Goal: Task Accomplishment & Management: Use online tool/utility

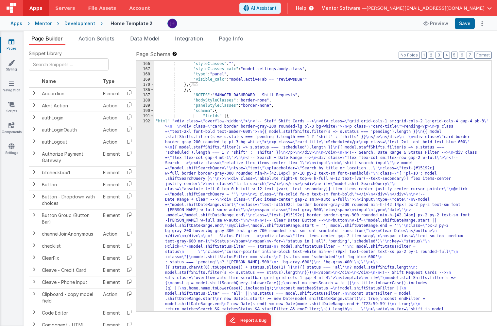
scroll to position [3941, 0]
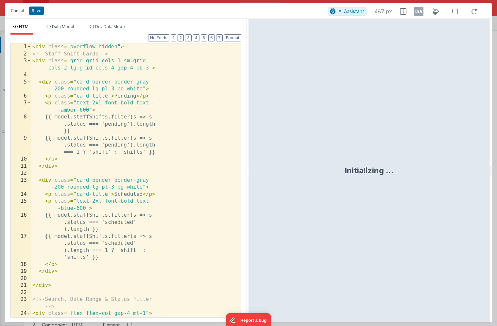
scroll to position [3999, 0]
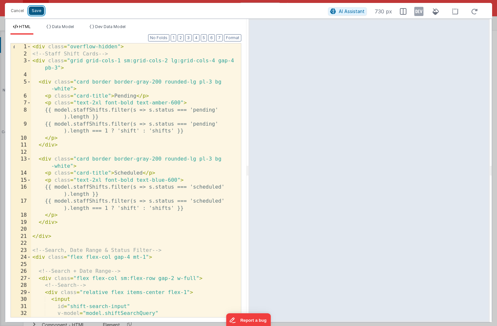
click at [36, 10] on button "Save" at bounding box center [36, 11] width 15 height 8
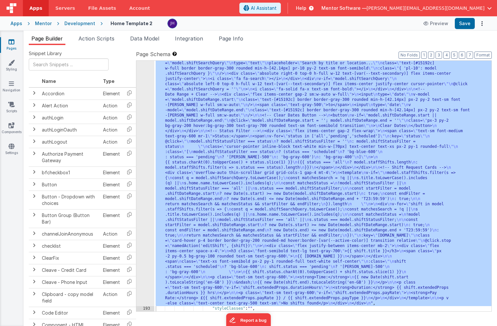
click at [264, 41] on ul "Page Builder Action Scripts Data Model Integration Page Info" at bounding box center [260, 40] width 473 height 10
click at [233, 39] on span "Page Info" at bounding box center [231, 38] width 24 height 7
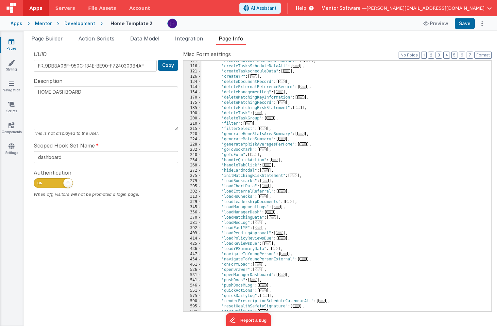
scroll to position [139, 0]
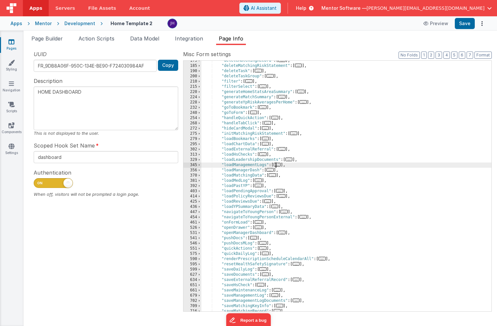
click at [280, 166] on span "..." at bounding box center [276, 165] width 7 height 4
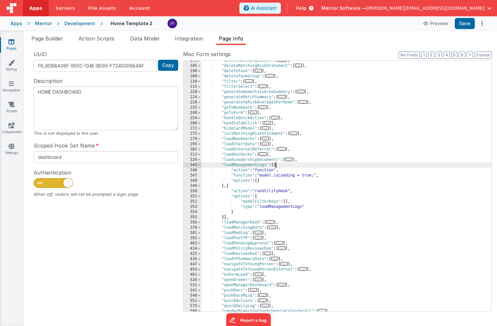
click at [200, 165] on span at bounding box center [199, 165] width 4 height 5
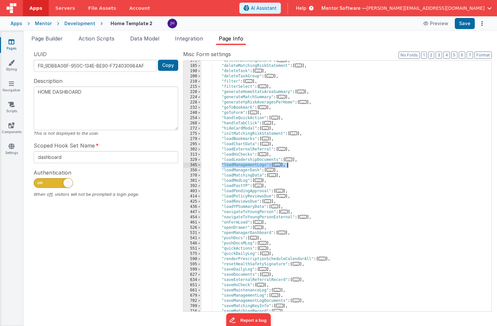
drag, startPoint x: 221, startPoint y: 164, endPoint x: 303, endPoint y: 166, distance: 82.4
click at [303, 166] on div ""deleteMatchingRecord" : [ ... ] , "deleteMatchingRiskStatement" : [ ... ] , "d…" at bounding box center [346, 188] width 290 height 261
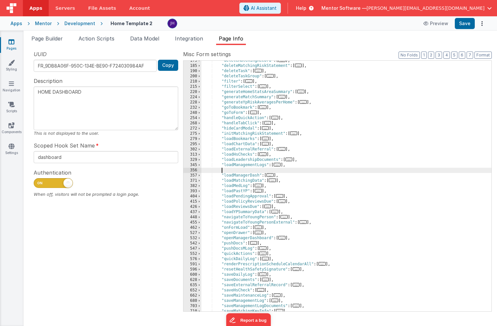
type textarea "HOME DASHBOARD"
paste textarea
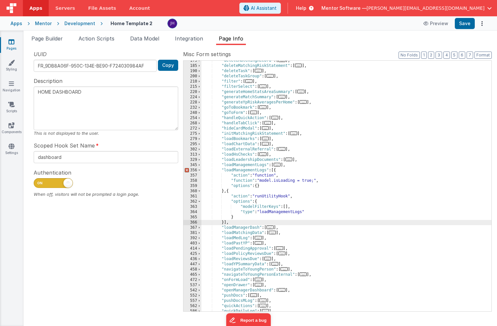
click at [251, 169] on div ""deleteMatchingRecord" : [ ... ] , "deleteMatchingRiskStatement" : [ ... ] , "d…" at bounding box center [346, 188] width 290 height 261
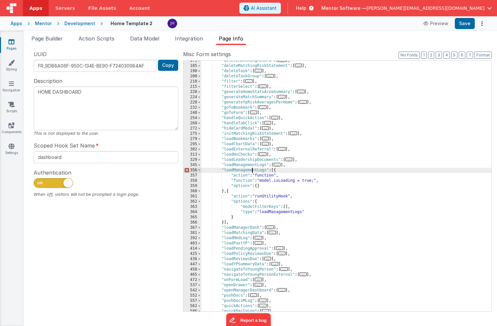
click at [251, 169] on div ""deleteMatchingRecord" : [ ... ] , "deleteMatchingRiskStatement" : [ ... ] , "d…" at bounding box center [346, 188] width 290 height 261
type textarea "HOME DASHBOARD"
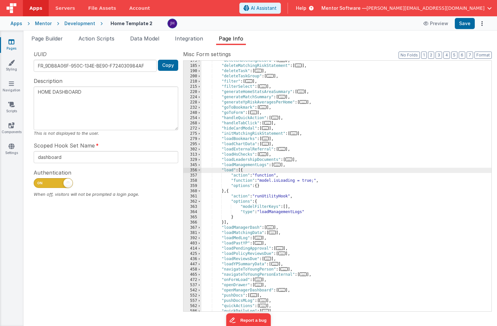
type textarea "HOME DASHBOARD"
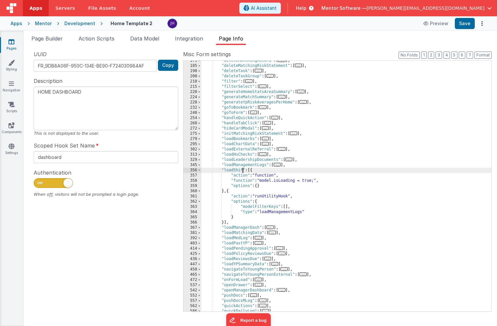
type textarea "HOME DASHBOARD"
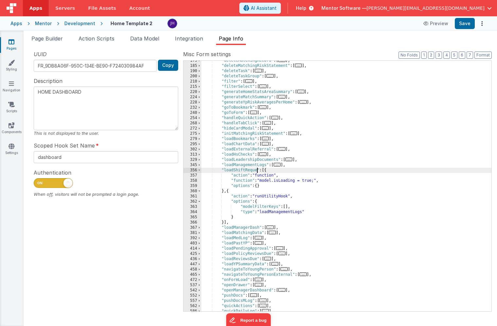
type textarea "HOME DASHBOARD"
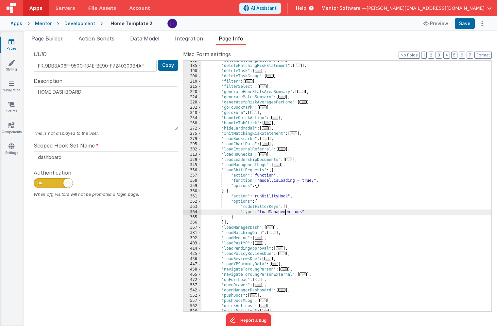
click at [284, 212] on div ""deleteMatchingRecord" : [ ... ] , "deleteMatchingRiskStatement" : [ ... ] , "d…" at bounding box center [346, 188] width 290 height 261
type textarea "HOME DASHBOARD"
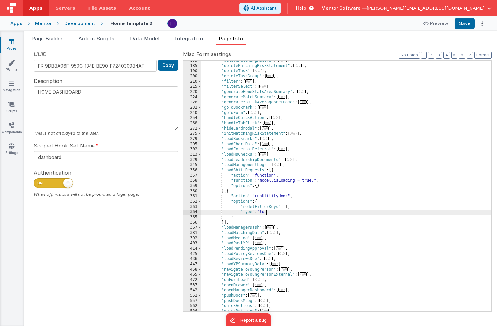
type textarea "HOME DASHBOARD"
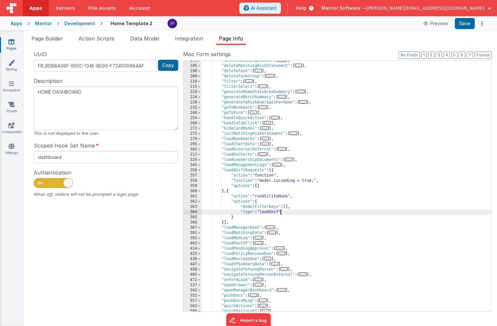
type textarea "HOME DASHBOARD"
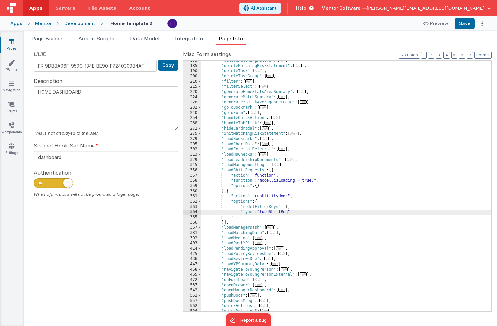
type textarea "HOME DASHBOARD"
click at [250, 171] on div ""deleteMatchingRecord" : [ ... ] , "deleteMatchingRiskStatement" : [ ... ] , "d…" at bounding box center [346, 188] width 290 height 261
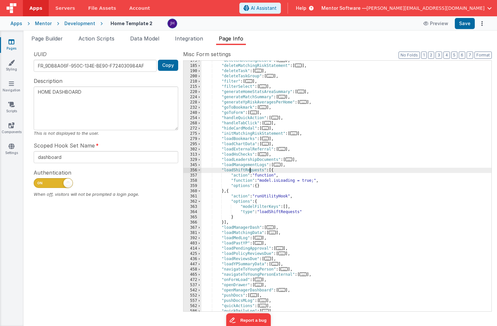
click at [250, 171] on div ""deleteMatchingRecord" : [ ... ] , "deleteMatchingRiskStatement" : [ ... ] , "d…" at bounding box center [346, 188] width 290 height 261
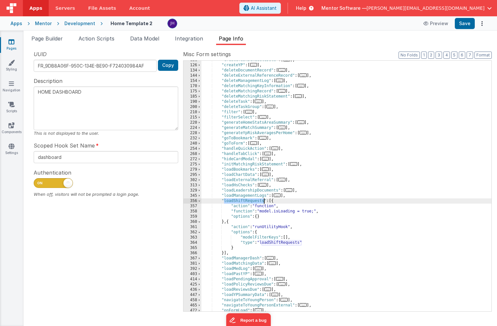
scroll to position [96, 0]
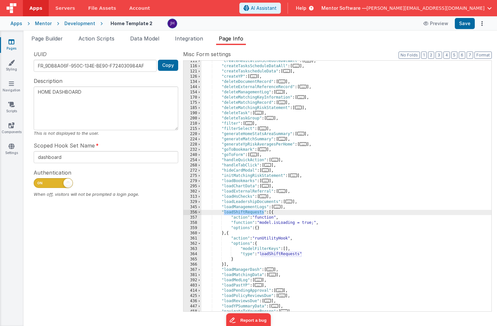
click at [269, 165] on span "..." at bounding box center [267, 165] width 7 height 4
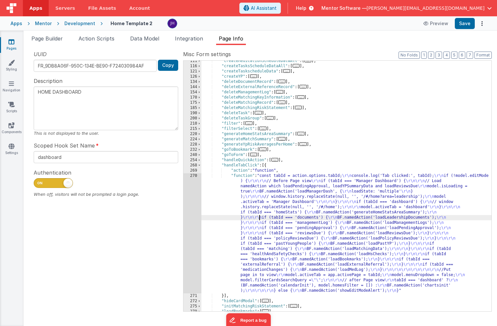
click at [259, 219] on div ""createMedicationScheduleDataAll" : [ ... ] , "createTasksScheduleDataAll" : [ …" at bounding box center [346, 188] width 290 height 261
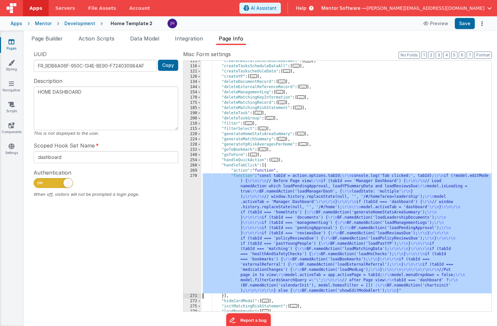
click at [196, 202] on div "270" at bounding box center [192, 233] width 18 height 120
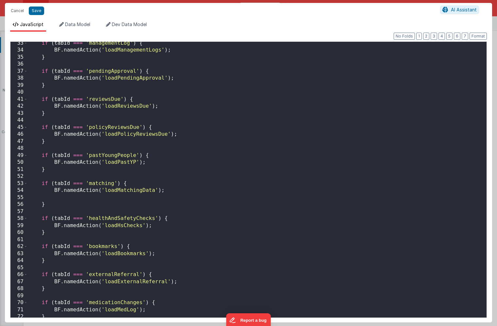
scroll to position [236, 0]
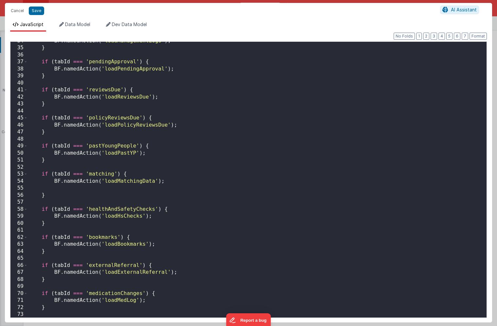
click at [84, 134] on div "BF . namedAction ( 'loadManagementLogs' ) ; } if ( tabId === 'pendingApproval' …" at bounding box center [257, 183] width 458 height 290
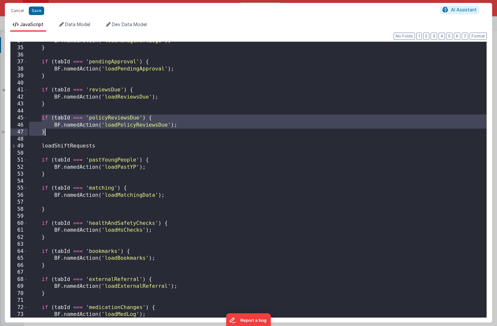
drag, startPoint x: 41, startPoint y: 117, endPoint x: 54, endPoint y: 135, distance: 22.7
click at [54, 135] on div "BF . namedAction ( 'loadManagementLogs' ) ; } if ( tabId === 'pendingApproval' …" at bounding box center [257, 183] width 458 height 290
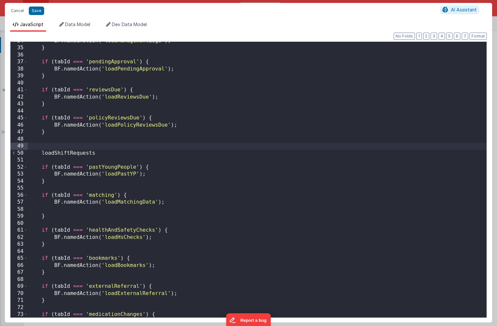
paste textarea
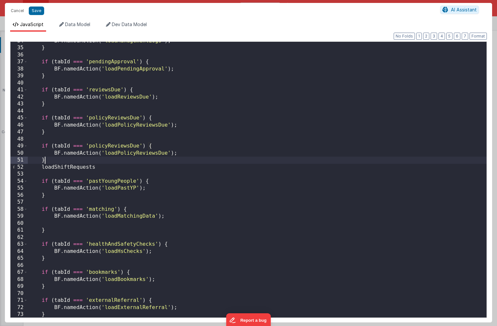
click at [107, 146] on div "BF . namedAction ( 'loadManagementLogs' ) ; } if ( tabId === 'pendingApproval' …" at bounding box center [257, 183] width 458 height 290
click at [78, 167] on div "BF . namedAction ( 'loadManagementLogs' ) ; } if ( tabId === 'pendingApproval' …" at bounding box center [257, 183] width 458 height 290
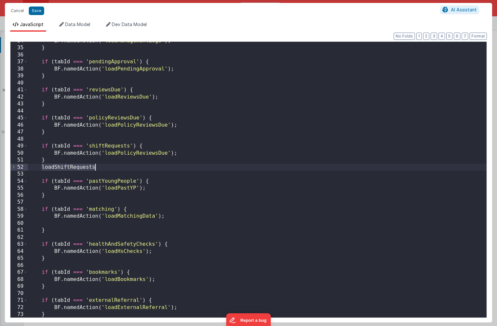
click at [78, 167] on div "BF . namedAction ( 'loadManagementLogs' ) ; } if ( tabId === 'pendingApproval' …" at bounding box center [257, 183] width 458 height 290
click at [116, 154] on div "BF . namedAction ( 'loadManagementLogs' ) ; } if ( tabId === 'pendingApproval' …" at bounding box center [257, 183] width 458 height 290
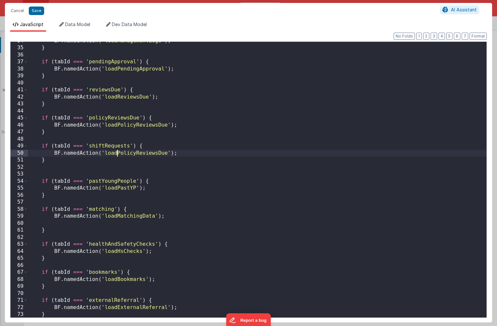
click at [116, 154] on div "BF . namedAction ( 'loadManagementLogs' ) ; } if ( tabId === 'pendingApproval' …" at bounding box center [257, 183] width 458 height 290
click at [35, 9] on button "Save" at bounding box center [36, 11] width 15 height 8
type textarea "HOME DASHBOARD"
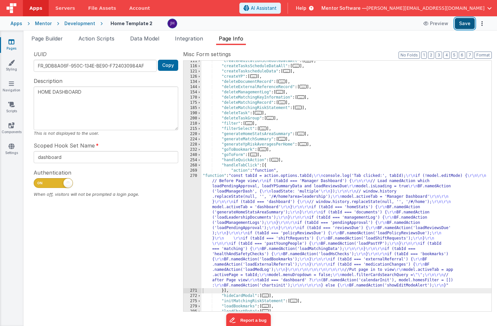
click at [466, 24] on button "Save" at bounding box center [464, 23] width 20 height 11
click at [47, 37] on span "Page Builder" at bounding box center [46, 38] width 31 height 7
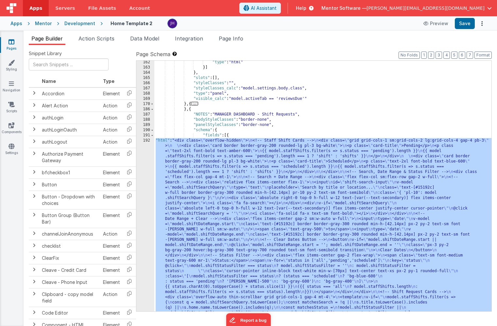
scroll to position [3929, 0]
click at [143, 171] on div "192" at bounding box center [145, 284] width 18 height 293
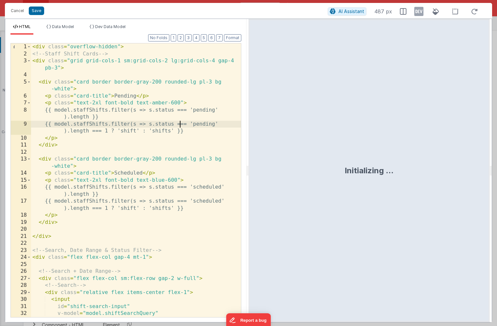
click at [180, 125] on div "< div class = "overflow-hidden" > <!-- Staff Shift Cards --> < div class = "gri…" at bounding box center [136, 187] width 210 height 288
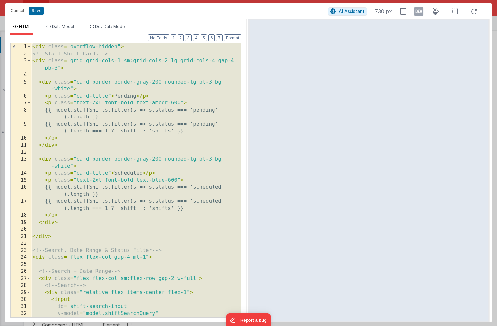
scroll to position [0, 0]
click at [96, 110] on div "< div class = "overflow-hidden" > <!-- Staff Shift Cards --> < div class = "gri…" at bounding box center [136, 187] width 210 height 288
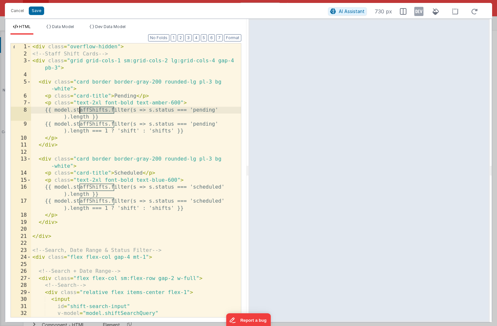
click at [96, 110] on div "< div class = "overflow-hidden" > <!-- Staff Shift Cards --> < div class = "gri…" at bounding box center [136, 187] width 210 height 288
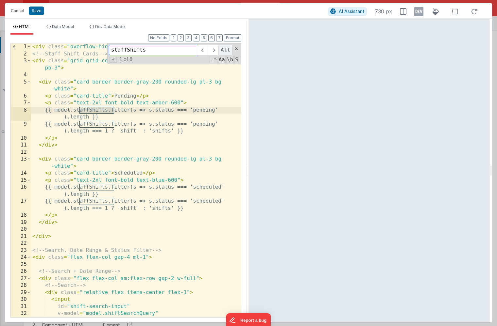
click at [226, 49] on span "All" at bounding box center [225, 50] width 14 height 10
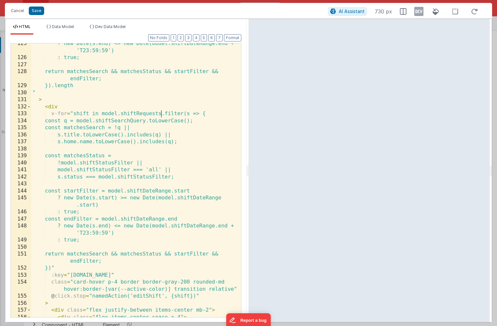
scroll to position [1032, 0]
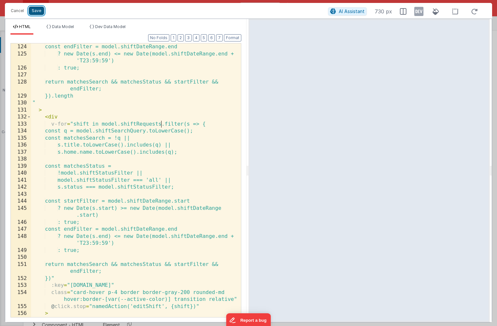
click at [40, 12] on button "Save" at bounding box center [36, 11] width 15 height 8
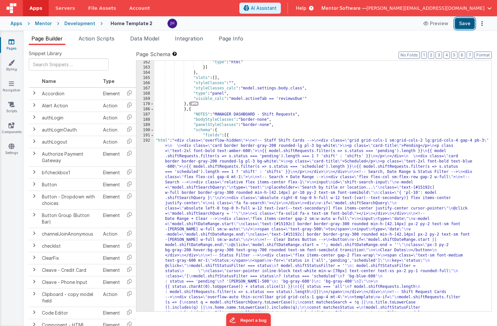
click at [467, 27] on button "Save" at bounding box center [464, 23] width 20 height 11
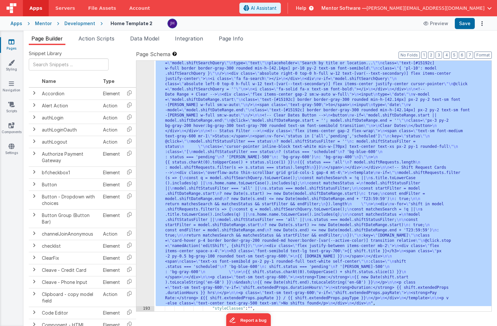
click at [146, 175] on div "192" at bounding box center [145, 160] width 18 height 293
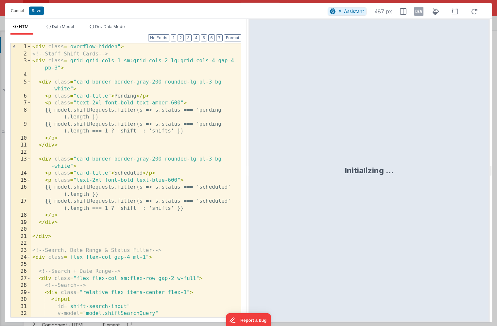
click at [176, 163] on div "< div class = "overflow-hidden" > <!-- Staff Shift Cards --> < div class = "gri…" at bounding box center [136, 187] width 210 height 288
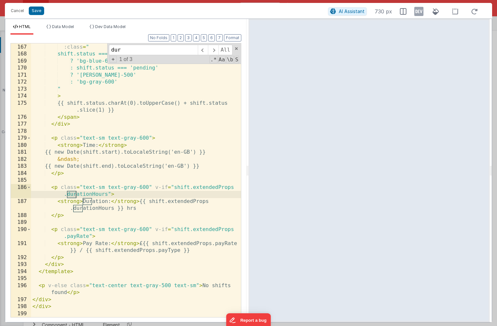
scroll to position [1397, 0]
type input "durat"
click at [36, 9] on button "Save" at bounding box center [36, 11] width 15 height 8
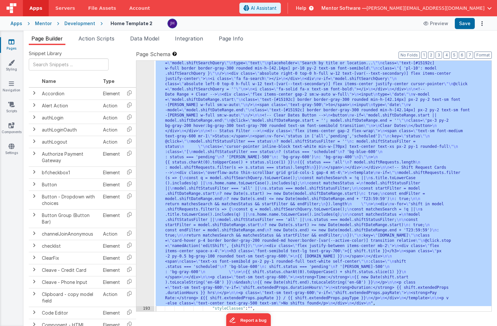
click at [195, 186] on div ""html" : "<div class= \" overflow-hidden \" > \n <!-- Staff Shift Cards --> \n …" at bounding box center [322, 288] width 337 height 549
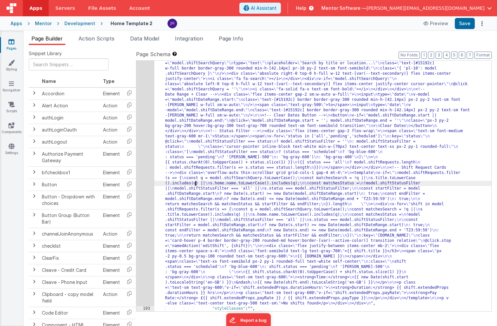
click at [181, 125] on div ""html" : "<div class= \" overflow-hidden \" > \n <!-- Staff Shift Cards --> \n …" at bounding box center [322, 288] width 337 height 549
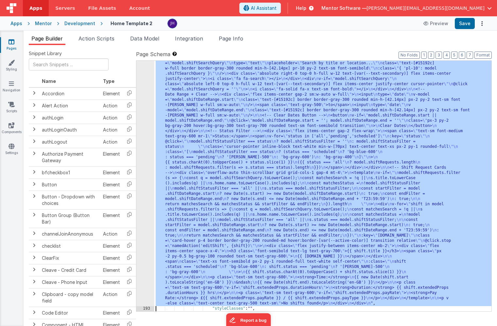
click at [146, 120] on div "192" at bounding box center [145, 160] width 18 height 293
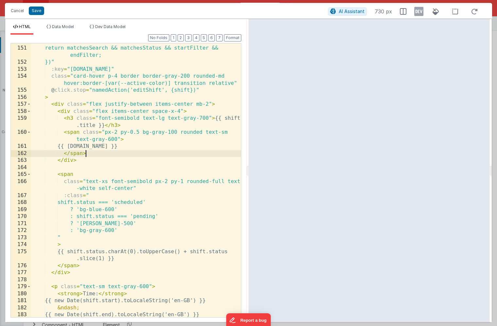
scroll to position [0, 0]
click at [88, 154] on div "return matchesSearch && matchesStatus && startFilter && endFilter; })" :key = "…" at bounding box center [136, 182] width 210 height 288
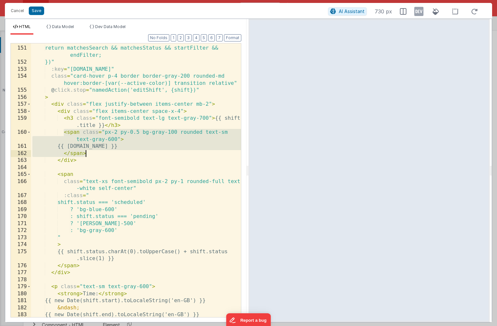
drag, startPoint x: 63, startPoint y: 133, endPoint x: 92, endPoint y: 152, distance: 34.4
click at [92, 152] on div "return matchesSearch && matchesStatus && startFilter && endFilter; })" :key = "…" at bounding box center [136, 182] width 210 height 288
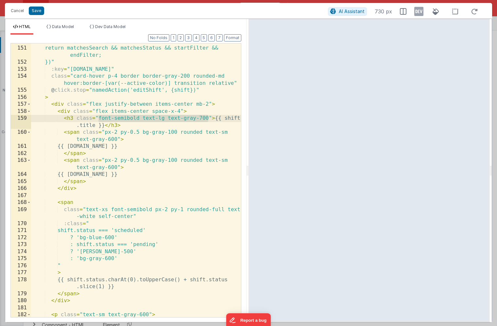
drag, startPoint x: 99, startPoint y: 118, endPoint x: 208, endPoint y: 118, distance: 109.1
click at [208, 118] on div "return matchesSearch && matchesStatus && startFilter && endFilter; })" :key = "…" at bounding box center [136, 182] width 210 height 288
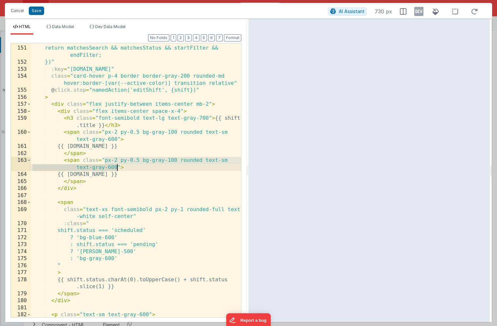
drag, startPoint x: 105, startPoint y: 161, endPoint x: 116, endPoint y: 167, distance: 13.3
click at [116, 167] on div "return matchesSearch && matchesStatus && startFilter && endFilter; })" :key = "…" at bounding box center [136, 182] width 210 height 288
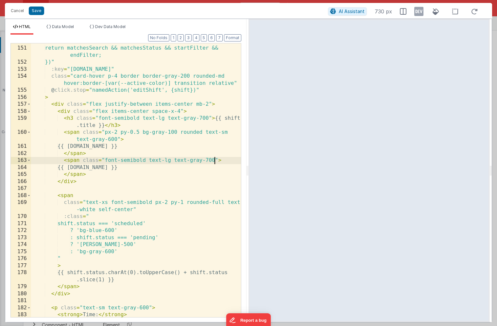
click at [70, 169] on div "return matchesSearch && matchesStatus && startFilter && endFilter; })" :key = "…" at bounding box center [136, 182] width 210 height 288
click at [109, 168] on div "return matchesSearch && matchesStatus && startFilter && endFilter; })" :key = "…" at bounding box center [136, 182] width 210 height 288
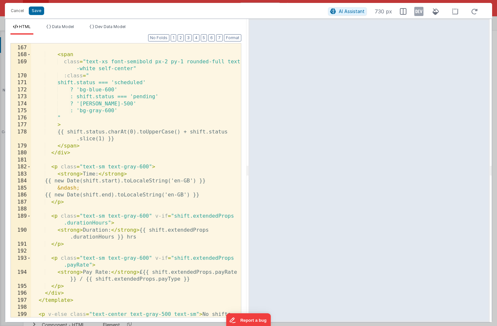
scroll to position [1418, 0]
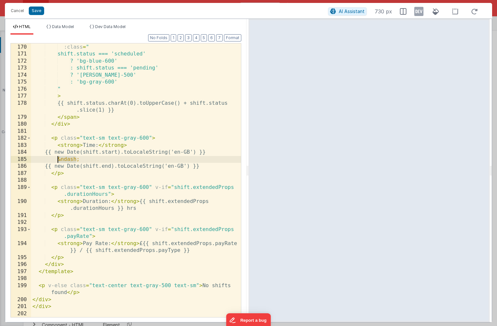
drag, startPoint x: 76, startPoint y: 159, endPoint x: 57, endPoint y: 159, distance: 18.6
click at [57, 159] on div "class = "text-xs font-semibold px-2 py-1 rounded-full text -white self-center" …" at bounding box center [136, 177] width 210 height 295
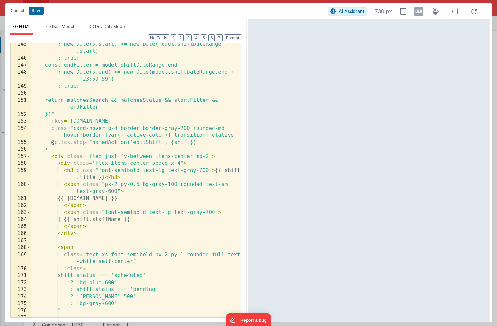
scroll to position [1201, 0]
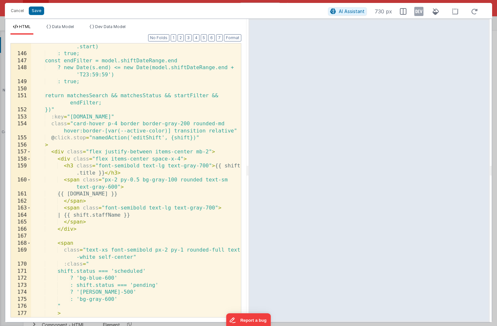
click at [142, 194] on div "? new Date(s.start) >= new Date(model.shiftDateRange .start) : true; const endF…" at bounding box center [136, 187] width 210 height 302
paste textarea
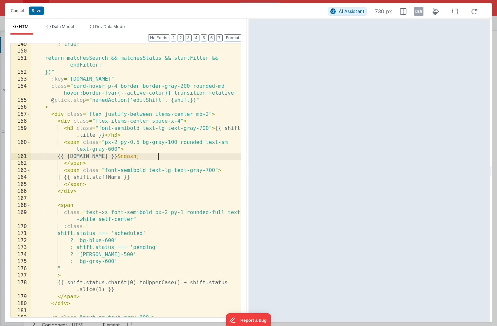
scroll to position [1237, 0]
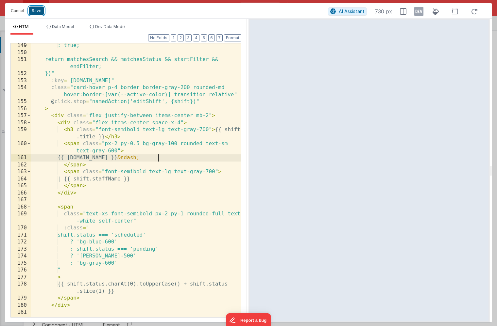
click at [40, 12] on button "Save" at bounding box center [36, 11] width 15 height 8
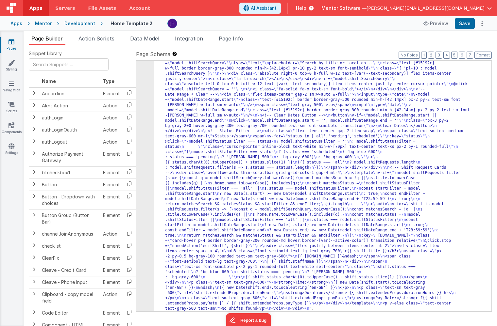
scroll to position [3998, 0]
click at [464, 25] on button "Save" at bounding box center [464, 23] width 20 height 11
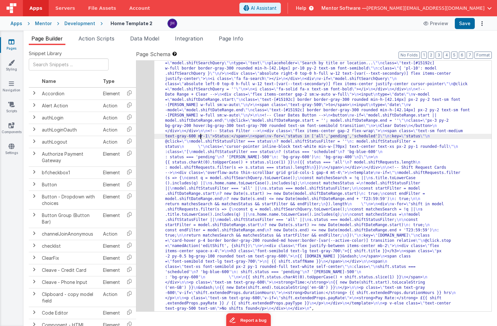
click at [199, 135] on div ""html" : "<div class= \" overflow-hidden \" > \n <!-- Staff Shift Cards --> \n …" at bounding box center [322, 291] width 337 height 554
click at [147, 132] on div "192" at bounding box center [145, 163] width 18 height 298
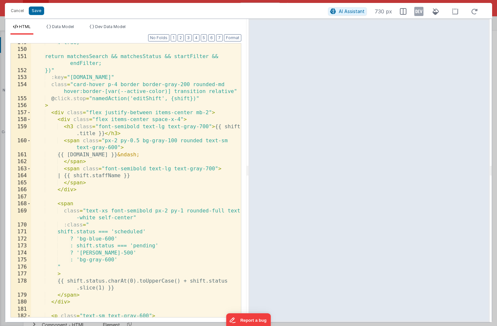
scroll to position [1240, 0]
click at [143, 155] on div ": true; return matchesSearch && matchesStatus && startFilter && endFilter; })" …" at bounding box center [136, 183] width 210 height 288
click at [41, 12] on button "Save" at bounding box center [36, 11] width 15 height 8
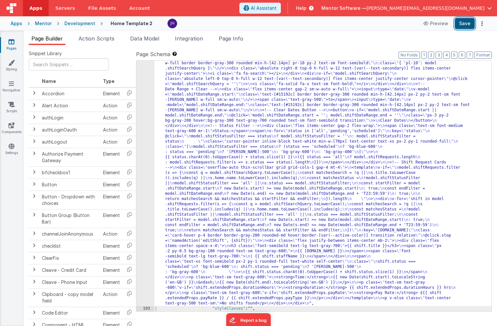
click at [463, 23] on button "Save" at bounding box center [464, 23] width 20 height 11
click at [193, 129] on div ""html" : "<div class= \" overflow-hidden \" > \n <!-- Staff Shift Cards --> \n …" at bounding box center [322, 285] width 337 height 554
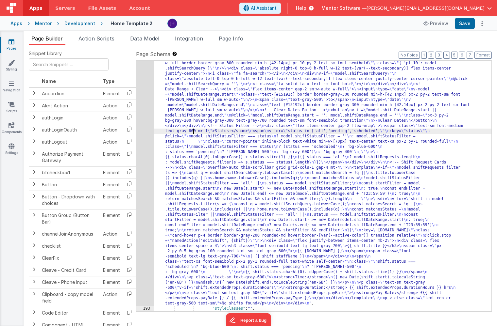
click at [141, 124] on div "192" at bounding box center [145, 157] width 18 height 298
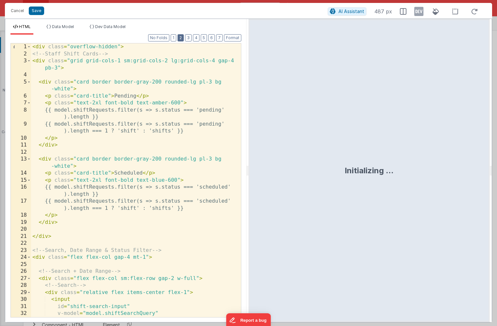
click at [183, 40] on button "2" at bounding box center [180, 37] width 6 height 7
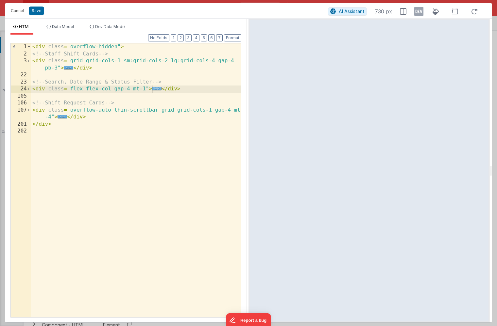
click at [157, 90] on span "..." at bounding box center [156, 89] width 9 height 4
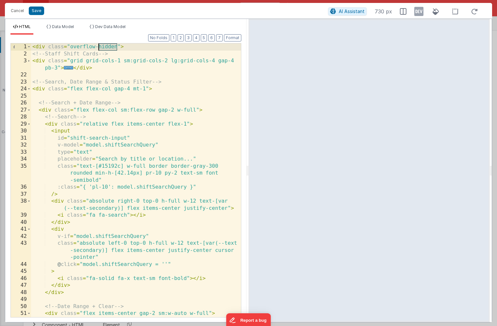
drag, startPoint x: 117, startPoint y: 46, endPoint x: 98, endPoint y: 47, distance: 18.3
click at [98, 47] on div "< div class = "overflow-hidden" > <!-- Staff Shift Cards --> < div class = "gri…" at bounding box center [136, 187] width 210 height 288
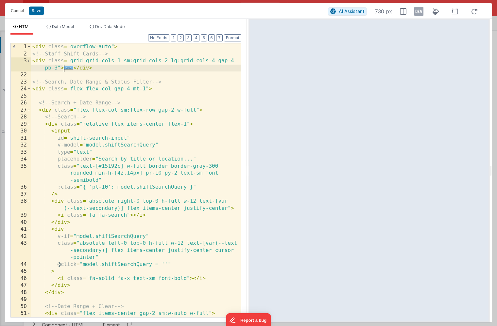
click at [70, 69] on span "..." at bounding box center [68, 68] width 9 height 4
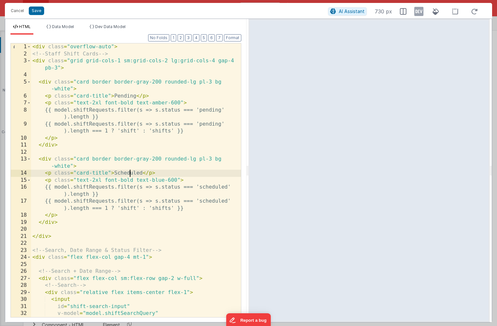
click at [128, 173] on div "< div class = "overflow-auto" > <!-- Staff Shift Cards --> < div class = "grid …" at bounding box center [136, 187] width 210 height 288
click at [38, 11] on button "Save" at bounding box center [36, 11] width 15 height 8
